Goal: Information Seeking & Learning: Understand process/instructions

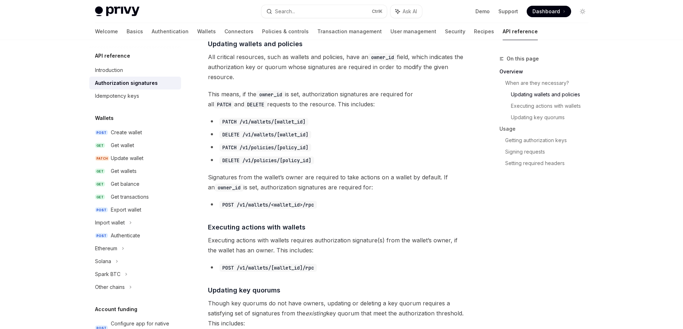
scroll to position [323, 0]
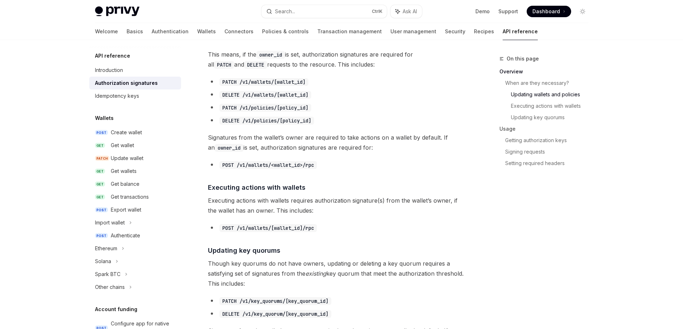
click at [323, 204] on span "Executing actions with wallets requires authorization signature(s) from the wal…" at bounding box center [337, 206] width 258 height 20
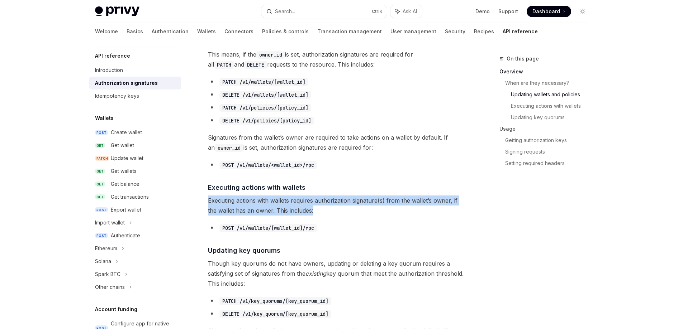
click at [323, 204] on span "Executing actions with wallets requires authorization signature(s) from the wal…" at bounding box center [337, 206] width 258 height 20
copy div "Executing actions with wallets requires authorization signature(s) from the wal…"
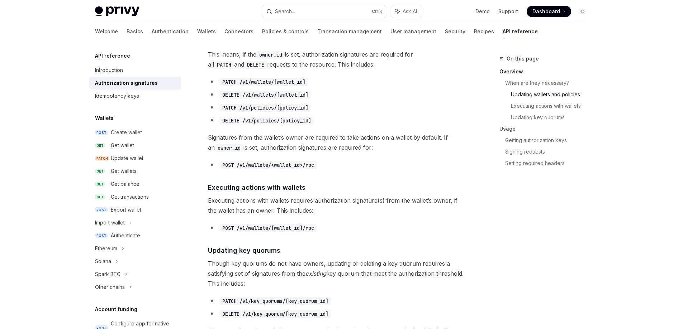
click at [278, 165] on code "POST /v1/wallets/<wallet_id>/rpc" at bounding box center [267, 165] width 97 height 8
click at [255, 165] on code "POST /v1/wallets/<wallet_id>/rpc" at bounding box center [267, 165] width 97 height 8
click at [530, 110] on link "Executing actions with wallets" at bounding box center [552, 105] width 83 height 11
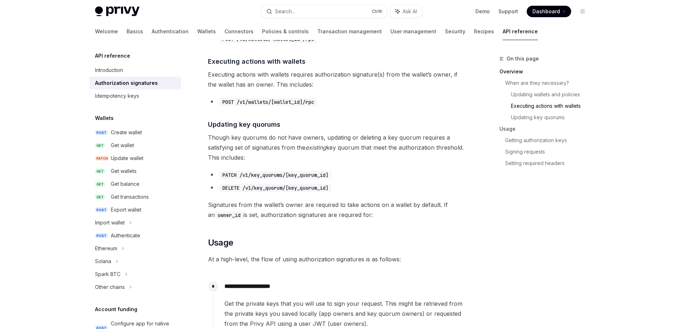
scroll to position [451, 0]
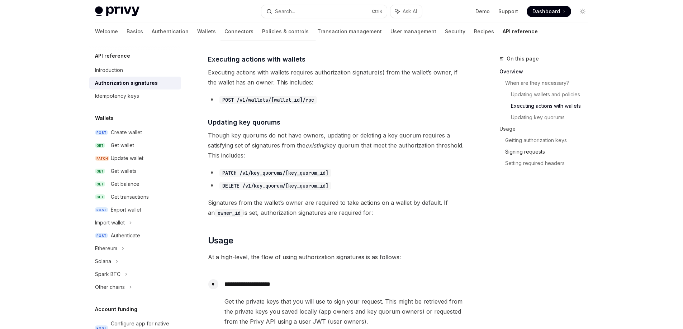
click at [534, 151] on link "Signing requests" at bounding box center [549, 151] width 89 height 11
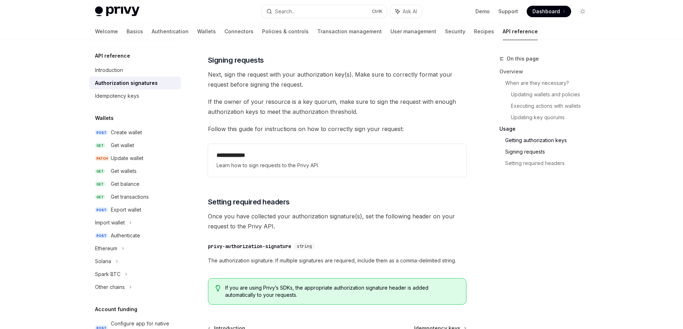
scroll to position [1090, 0]
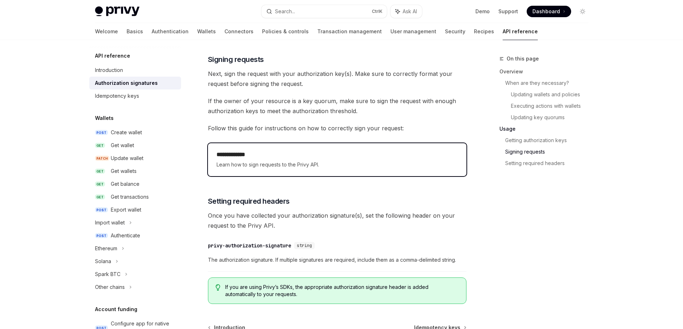
click at [296, 152] on h2 "**********" at bounding box center [336, 155] width 241 height 9
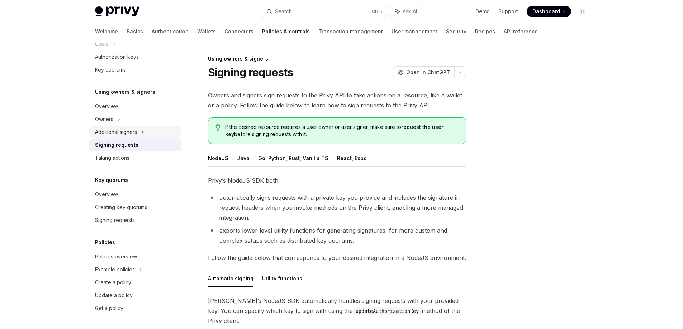
click at [127, 133] on div "Additional signers" at bounding box center [116, 132] width 42 height 9
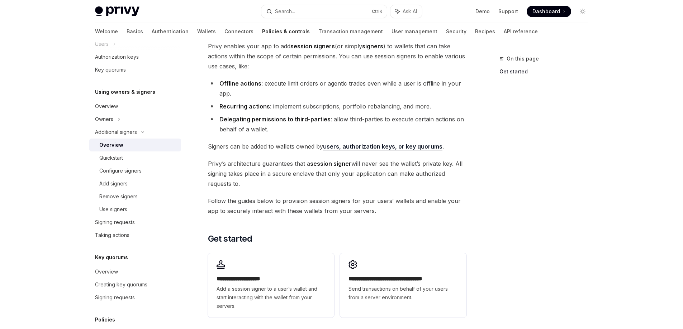
scroll to position [143, 0]
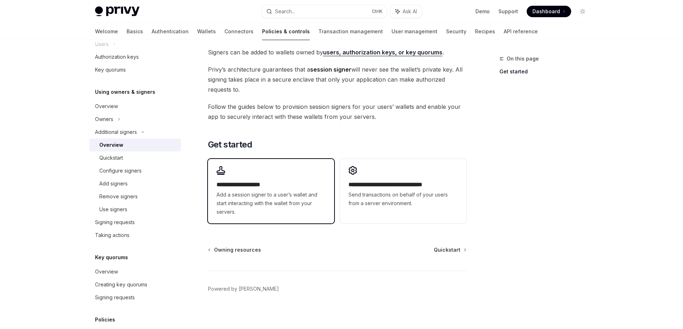
click at [285, 195] on span "Add a session signer to a user’s wallet and start interacting with the wallet f…" at bounding box center [270, 204] width 109 height 26
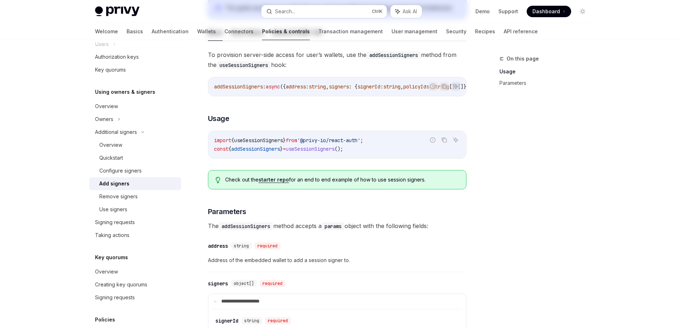
scroll to position [215, 0]
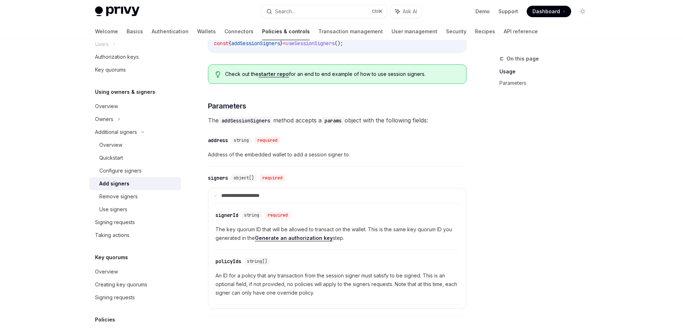
click at [145, 181] on div "Add signers" at bounding box center [137, 184] width 77 height 9
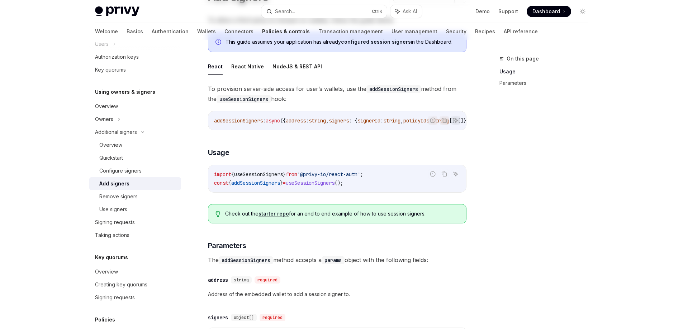
scroll to position [108, 0]
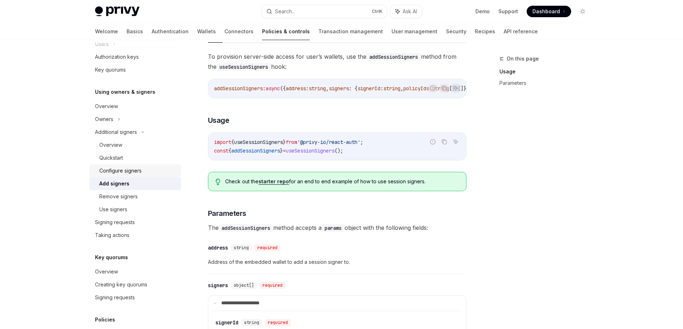
click at [135, 171] on div "Configure signers" at bounding box center [120, 171] width 42 height 9
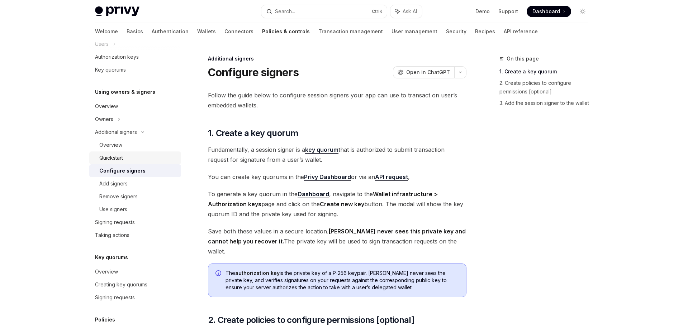
click at [139, 157] on div "Quickstart" at bounding box center [137, 158] width 77 height 9
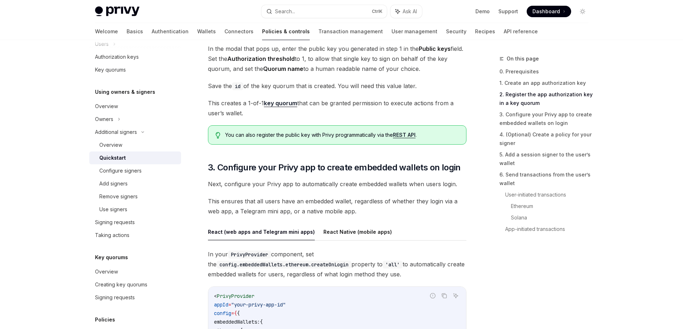
scroll to position [717, 0]
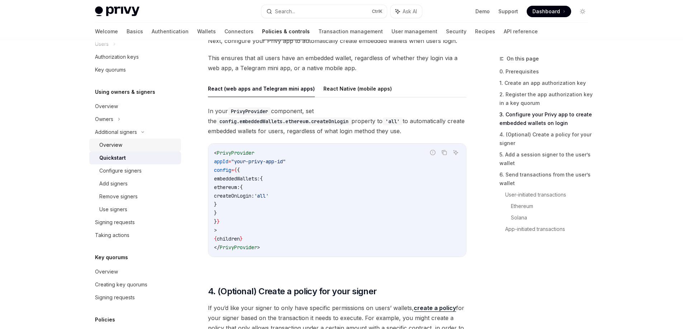
click at [137, 145] on div "Overview" at bounding box center [137, 145] width 77 height 9
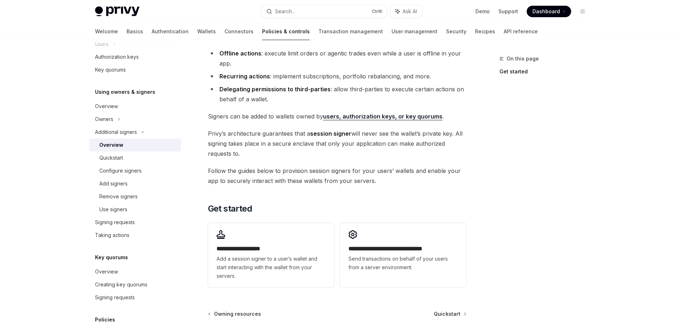
scroll to position [147, 0]
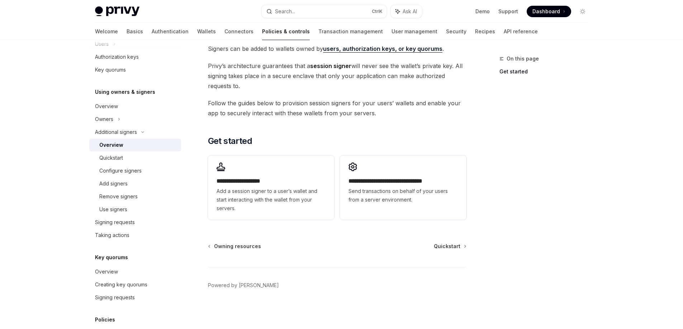
click at [384, 192] on span "Send transactions on behalf of your users from a server environment." at bounding box center [402, 195] width 109 height 17
type textarea "*"
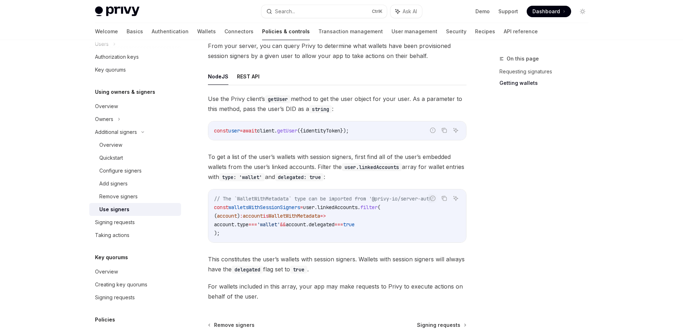
scroll to position [260, 0]
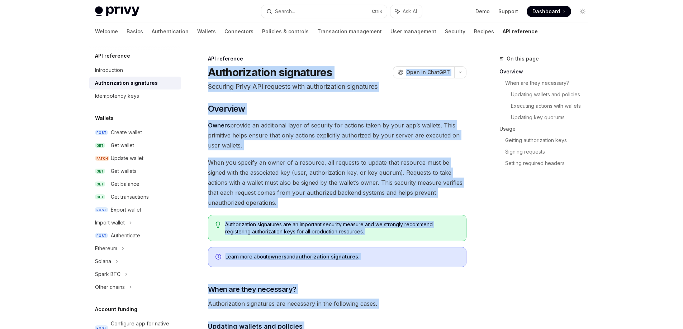
drag, startPoint x: 281, startPoint y: 226, endPoint x: 206, endPoint y: 68, distance: 175.1
copy div "Loremipsumdol sitametcon AdipIS Elit se DoeiUSM Temporin Utlab ETD magnaali eni…"
